Goal: Information Seeking & Learning: Learn about a topic

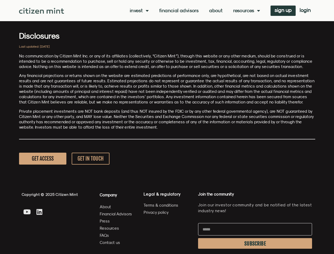
click at [167, 127] on p "Private placement investments are NOT bank deposits (and thus NOT insured by th…" at bounding box center [167, 119] width 296 height 21
click at [139, 11] on link "Invest" at bounding box center [139, 10] width 19 height 5
click at [246, 11] on link "Resources" at bounding box center [246, 10] width 27 height 5
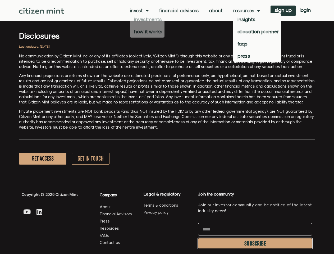
click at [255, 243] on span "SUBSCRIBE" at bounding box center [255, 244] width 22 height 4
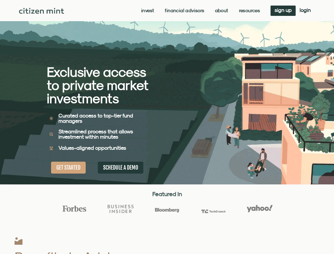
click at [167, 127] on div "Exclusive access to private market investments Exclusive access to private mark…" at bounding box center [107, 92] width 120 height 184
click at [147, 11] on link "Invest" at bounding box center [147, 10] width 13 height 5
click at [249, 11] on link "Resources" at bounding box center [249, 10] width 21 height 5
